Goal: Transaction & Acquisition: Purchase product/service

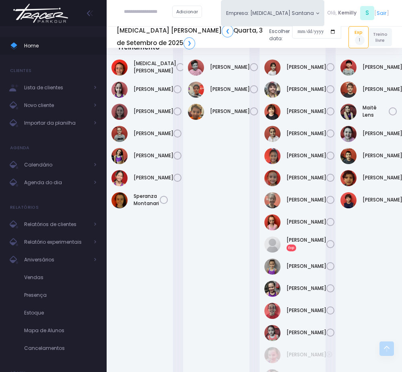
scroll to position [241, 0]
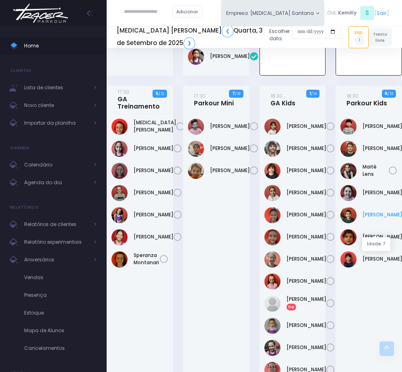
click at [370, 218] on link "Noah Amorim" at bounding box center [383, 214] width 40 height 7
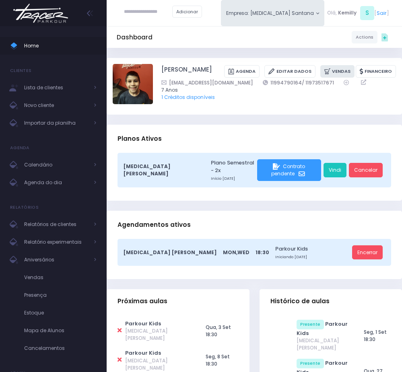
click at [326, 69] on icon at bounding box center [328, 71] width 8 height 8
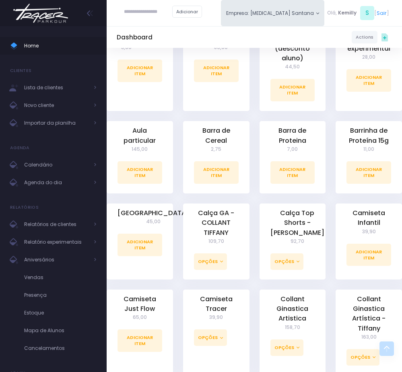
scroll to position [241, 0]
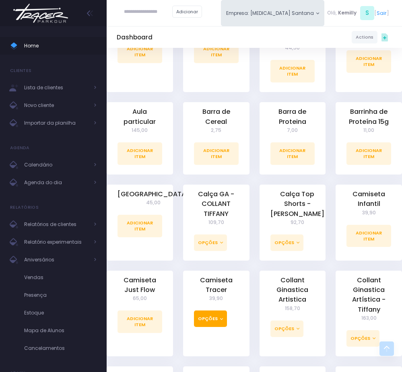
click at [223, 327] on button "Opções" at bounding box center [210, 319] width 33 height 16
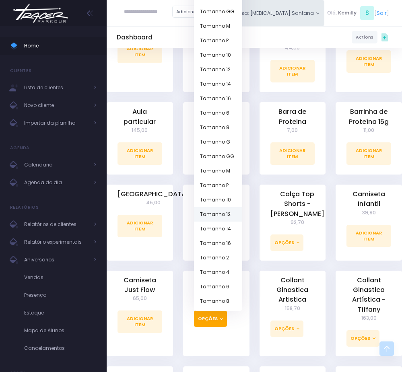
click at [226, 216] on link "Tamanho 12" at bounding box center [218, 214] width 48 height 14
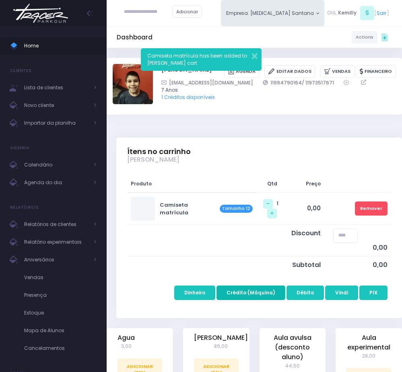
click at [260, 291] on button "Crédito (Máquina)" at bounding box center [250, 293] width 69 height 14
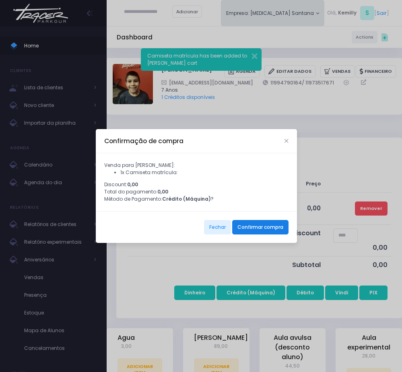
click at [245, 235] on button "Confirmar compra" at bounding box center [260, 227] width 56 height 14
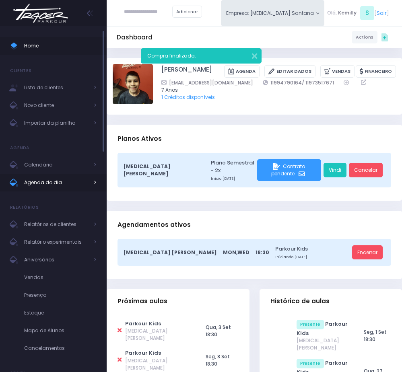
click at [54, 178] on span "Agenda do dia" at bounding box center [56, 182] width 64 height 10
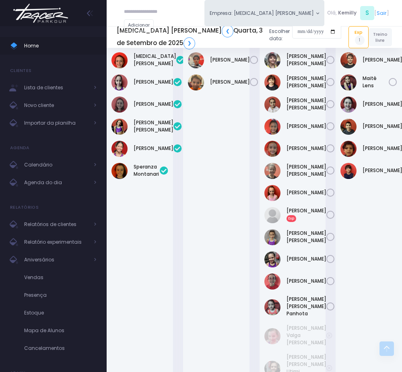
scroll to position [256, 0]
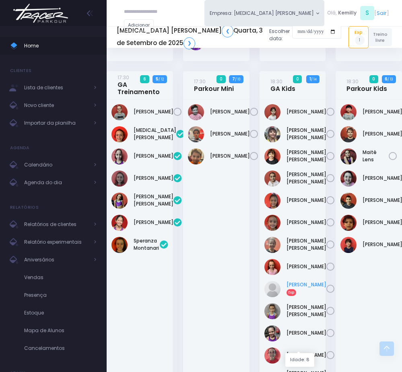
click at [297, 296] on link "Manuella Aparecida Exp" at bounding box center [306, 288] width 40 height 14
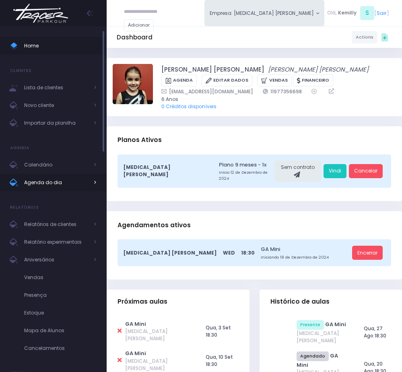
click at [68, 187] on span "Agenda do dia" at bounding box center [56, 182] width 64 height 10
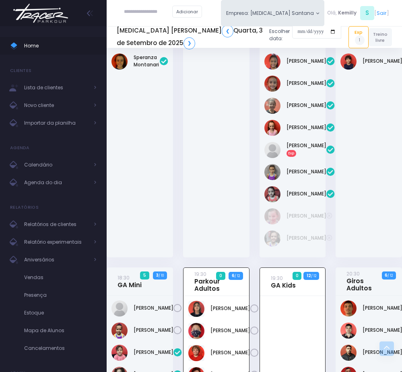
scroll to position [437, 0]
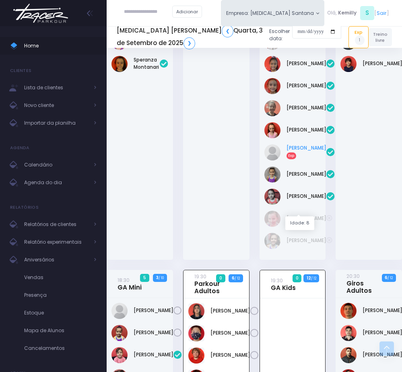
click at [300, 159] on link "Manuella Aparecida Exp" at bounding box center [306, 151] width 40 height 14
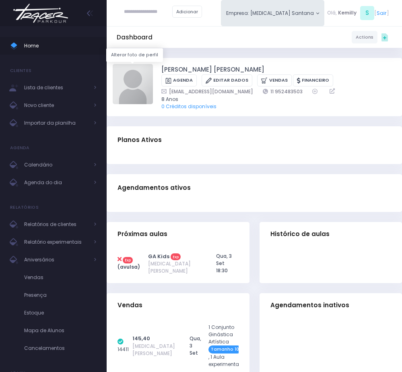
click at [131, 93] on img at bounding box center [133, 84] width 40 height 40
click at [153, 64] on input "file" at bounding box center [153, 64] width 0 height 0
type input "**********"
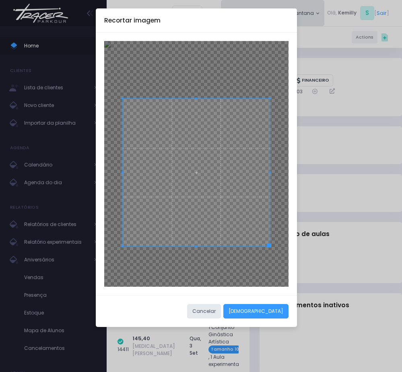
click at [233, 223] on span at bounding box center [196, 172] width 147 height 147
click at [268, 313] on button "[DEMOGRAPHIC_DATA]" at bounding box center [255, 311] width 65 height 14
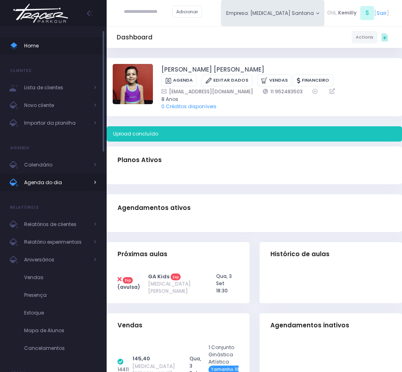
click at [42, 185] on span "Agenda do dia" at bounding box center [56, 182] width 64 height 10
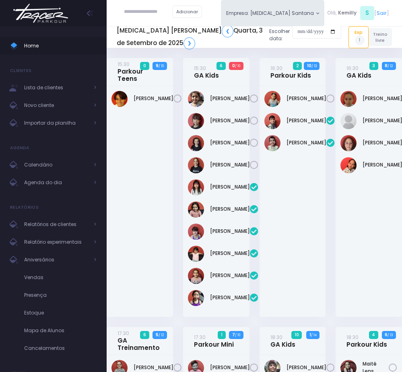
scroll to position [739, 0]
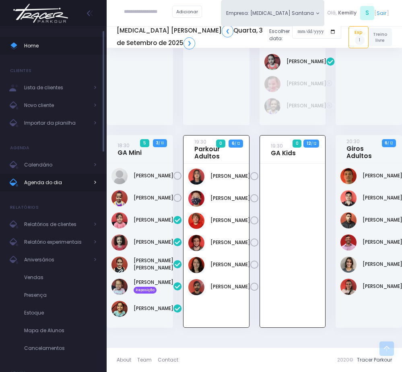
click at [79, 182] on span "Agenda do dia" at bounding box center [56, 182] width 64 height 10
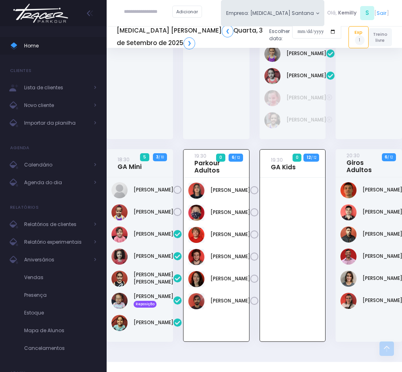
scroll to position [437, 0]
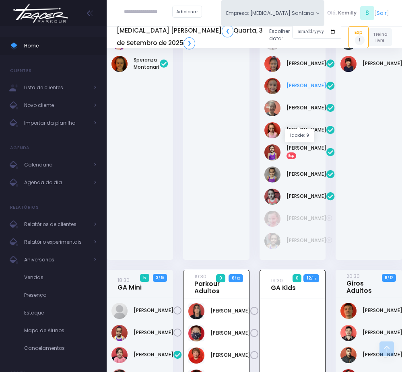
click at [298, 89] on link "[PERSON_NAME]" at bounding box center [306, 85] width 40 height 7
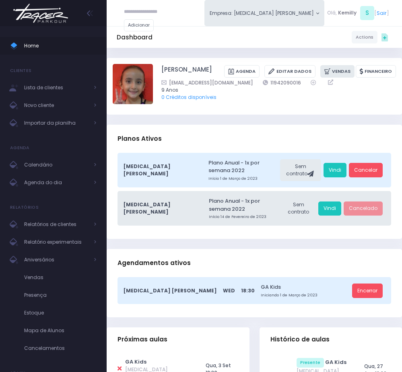
click at [330, 73] on icon at bounding box center [328, 71] width 8 height 8
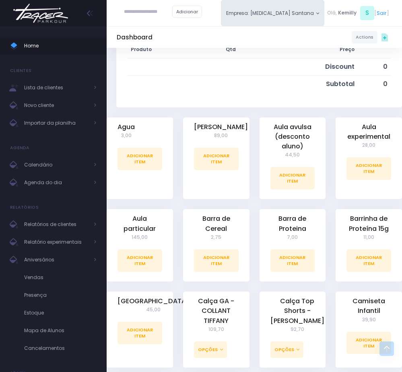
scroll to position [181, 0]
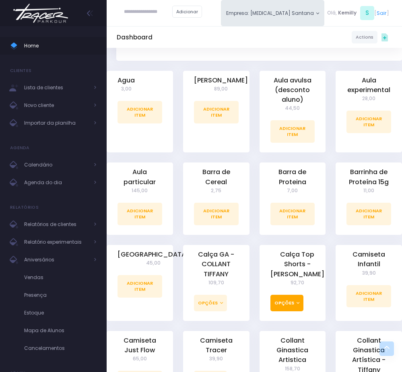
click at [288, 308] on button "Opções" at bounding box center [286, 303] width 33 height 16
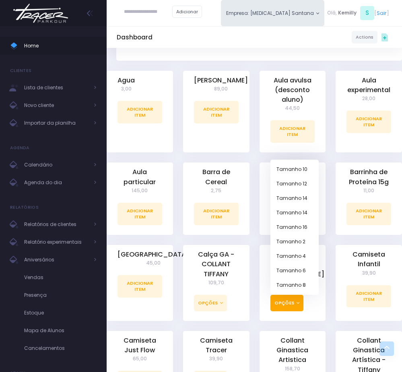
click at [324, 287] on div "Calça Top Shorts - Tiffany 92,70 Opções Tamanho 10 Tamanho 12 Tamanho 14 Tamanh…" at bounding box center [293, 283] width 66 height 76
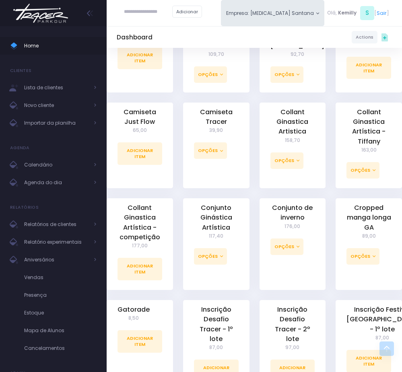
scroll to position [422, 0]
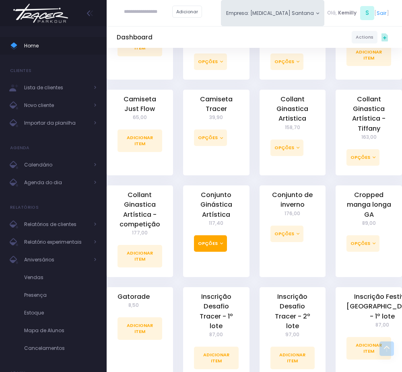
click at [209, 250] on button "Opções" at bounding box center [210, 243] width 33 height 16
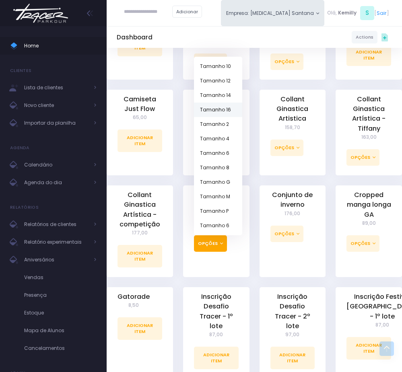
click at [214, 113] on link "Tamanho 16" at bounding box center [218, 110] width 48 height 14
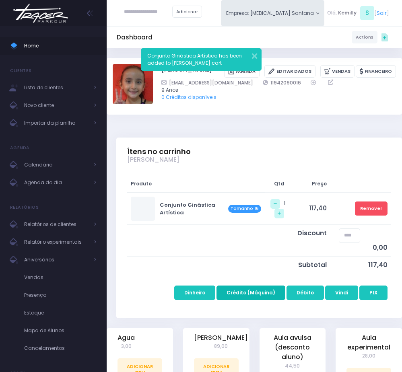
click at [238, 295] on button "Crédito (Máquina)" at bounding box center [250, 293] width 69 height 14
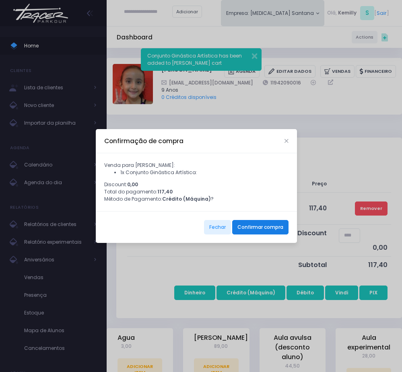
click at [262, 233] on button "Confirmar compra" at bounding box center [260, 227] width 56 height 14
